Goal: Navigation & Orientation: Find specific page/section

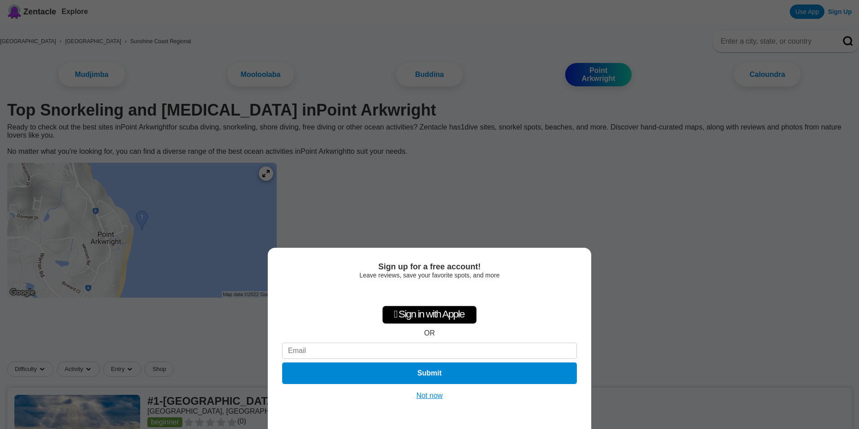
click at [167, 238] on div "Sign up for a free account! Leave reviews, save your favorite spots, and more …" at bounding box center [429, 214] width 859 height 429
click at [420, 394] on button "Not now" at bounding box center [430, 395] width 32 height 9
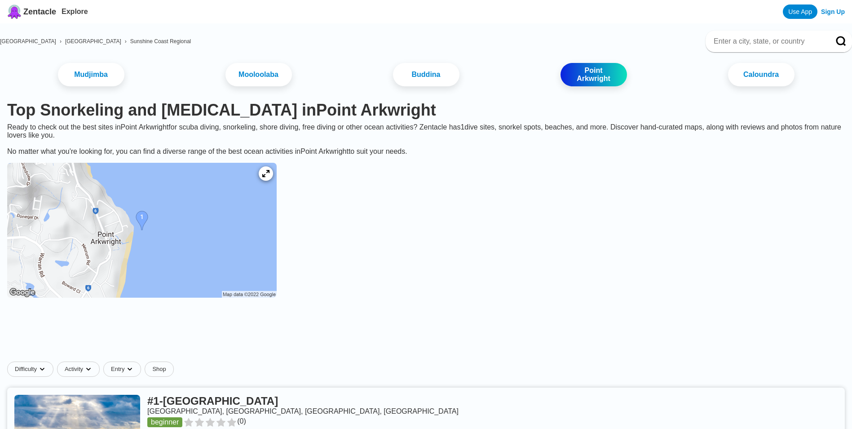
click at [159, 234] on img at bounding box center [142, 230] width 270 height 135
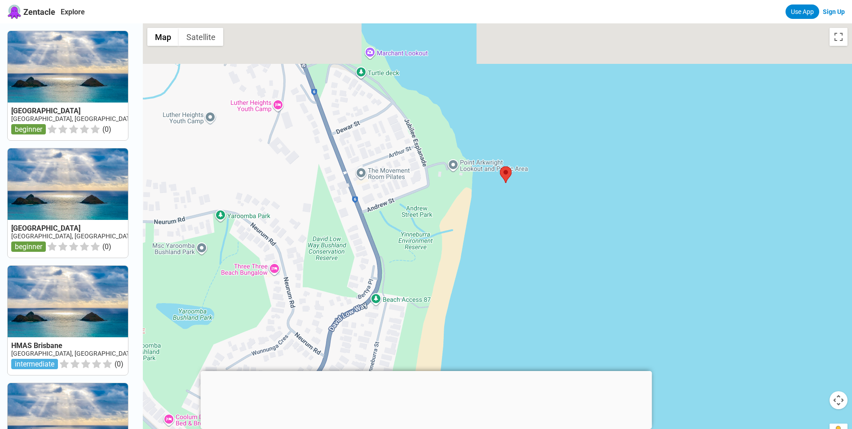
drag, startPoint x: 544, startPoint y: 168, endPoint x: 557, endPoint y: 231, distance: 64.7
click at [557, 231] on div at bounding box center [497, 237] width 709 height 429
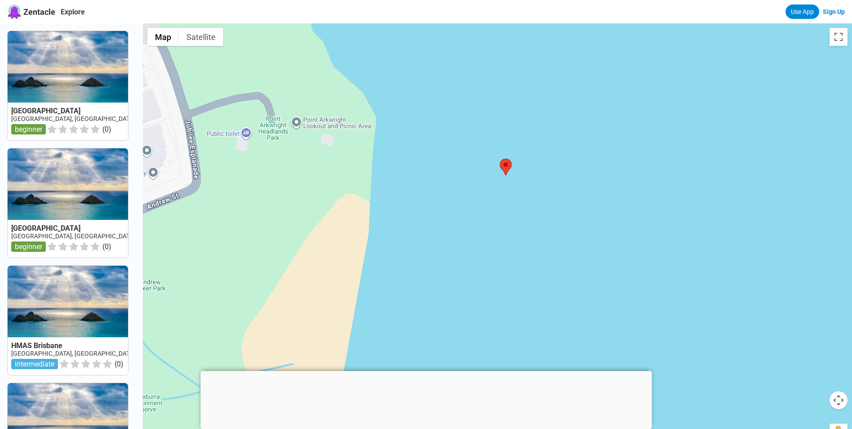
drag, startPoint x: 419, startPoint y: 214, endPoint x: 477, endPoint y: 248, distance: 67.1
click at [477, 248] on div at bounding box center [497, 237] width 709 height 429
